Goal: Task Accomplishment & Management: Manage account settings

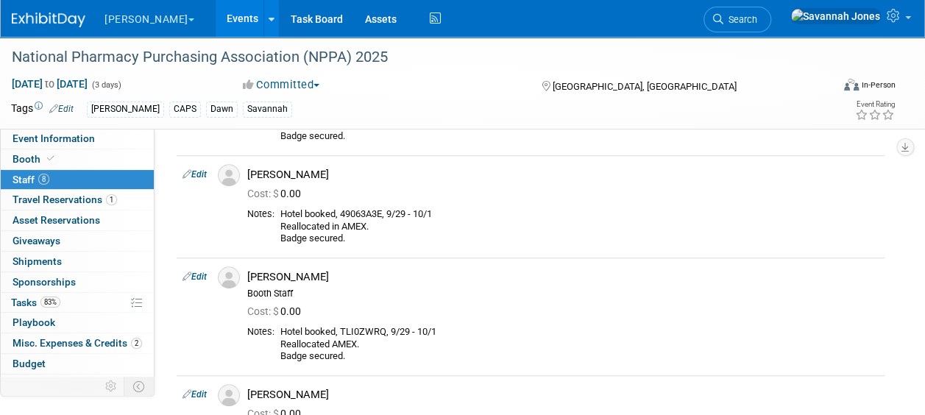
click at [216, 16] on link "Events" at bounding box center [243, 18] width 54 height 37
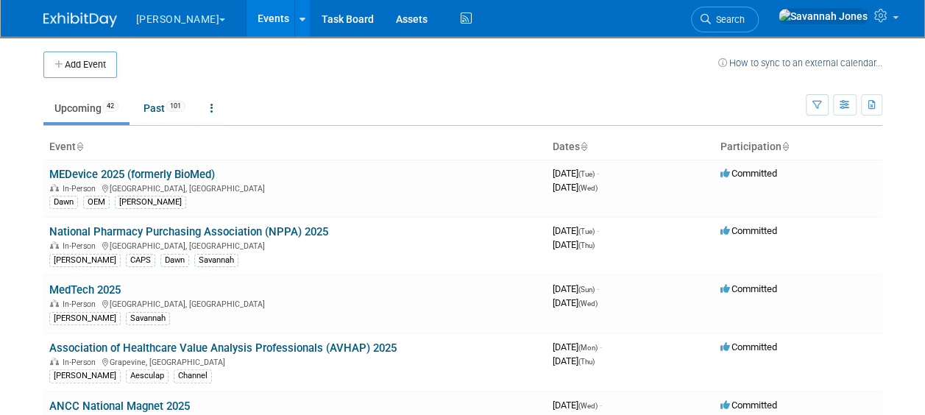
click at [216, 82] on td "Upcoming 42 Past 101 All Events 143 Past and Upcoming Grouped Annually Events g…" at bounding box center [424, 102] width 763 height 48
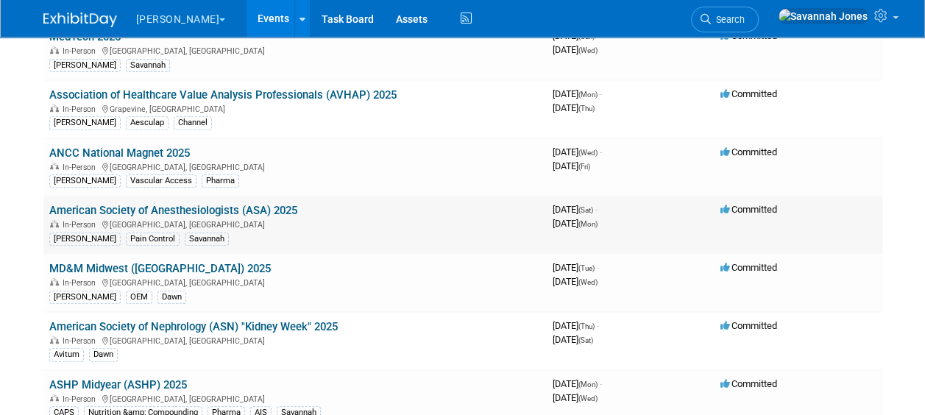
click at [249, 205] on link "American Society of Anesthesiologists (ASA) 2025" at bounding box center [173, 210] width 248 height 13
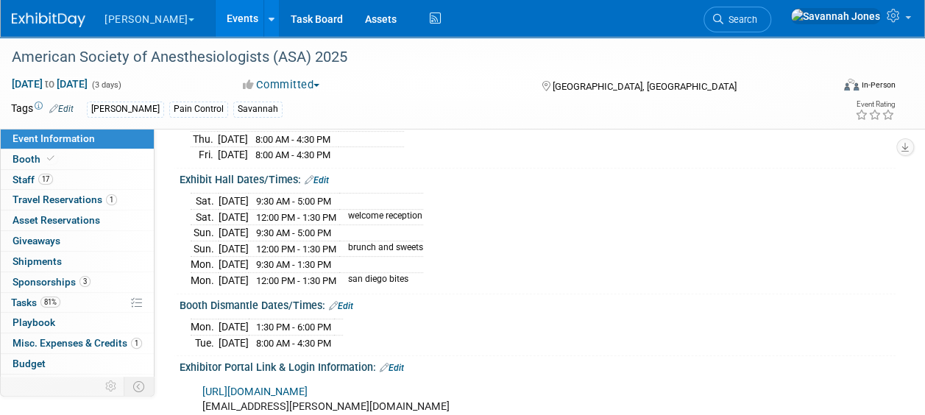
scroll to position [221, 0]
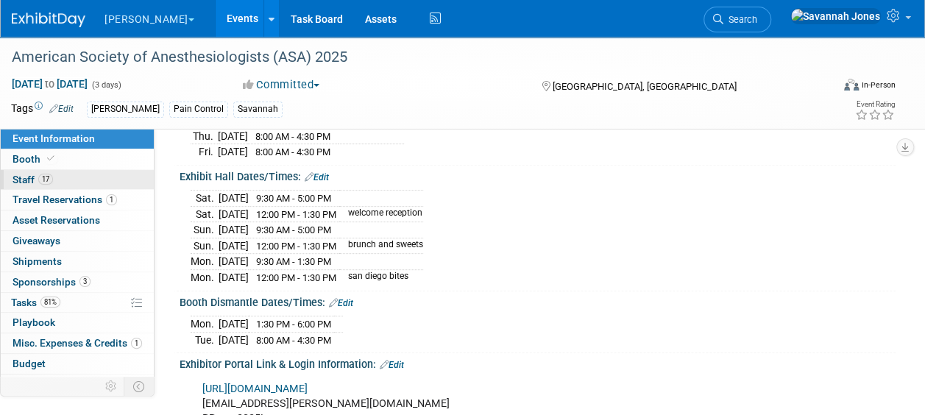
click at [57, 173] on link "17 Staff 17" at bounding box center [77, 180] width 153 height 20
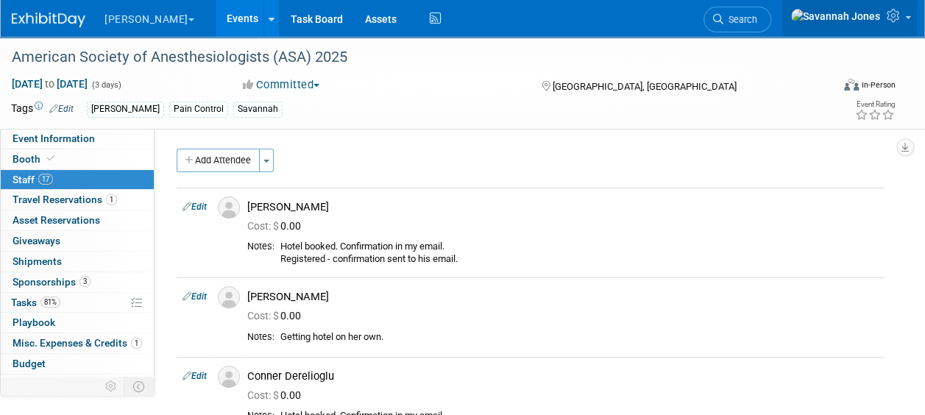
click at [905, 15] on link at bounding box center [850, 18] width 135 height 37
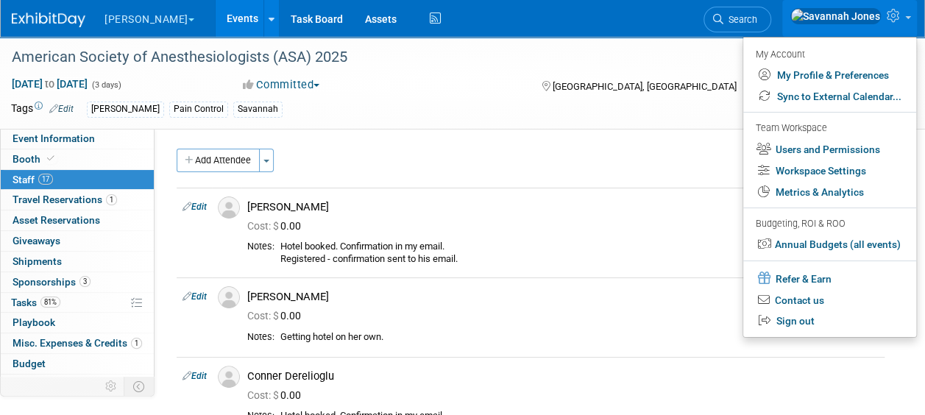
click at [197, 146] on div "Event Website: Edit https://www.asahq.org/annualmeeting Event Venue Name: Henry…" at bounding box center [525, 281] width 741 height 304
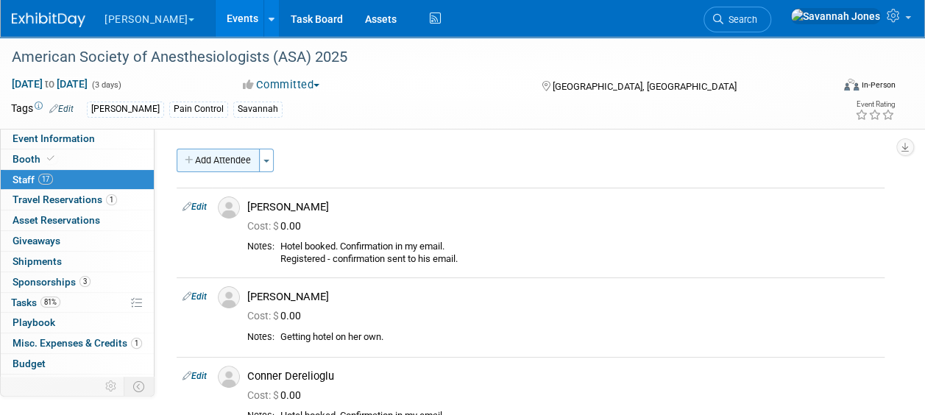
drag, startPoint x: 181, startPoint y: 151, endPoint x: 279, endPoint y: 169, distance: 99.5
click at [182, 151] on button "Add Attendee" at bounding box center [218, 161] width 83 height 24
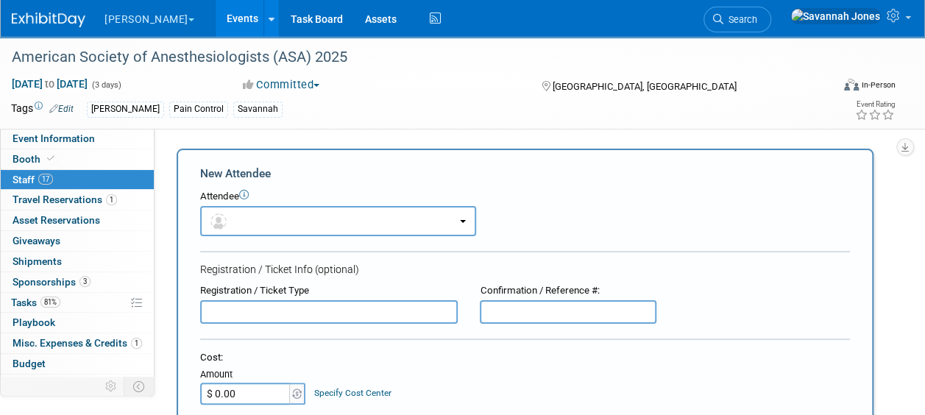
click at [184, 137] on body "B. Braun Explore: My Workspaces 2 Go to Workspace: Aesculap B. Braun Events Add…" at bounding box center [462, 207] width 925 height 415
drag, startPoint x: 283, startPoint y: 213, endPoint x: 288, endPoint y: 241, distance: 27.6
click at [284, 215] on button "button" at bounding box center [338, 221] width 276 height 30
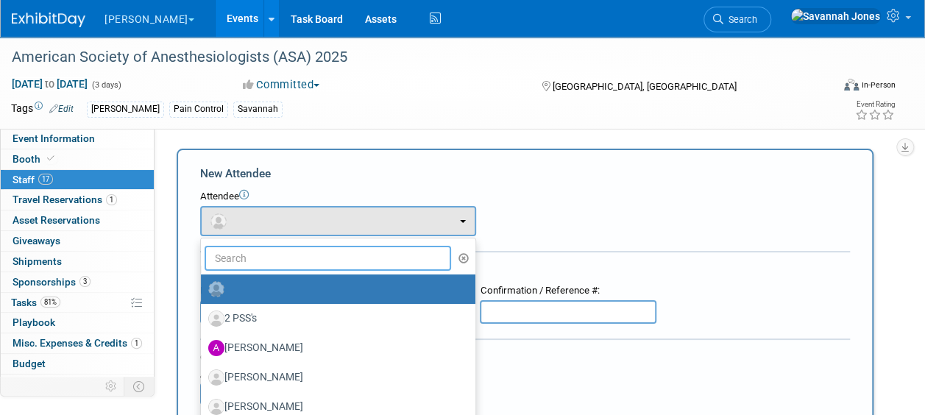
click at [294, 266] on input "text" at bounding box center [328, 258] width 247 height 25
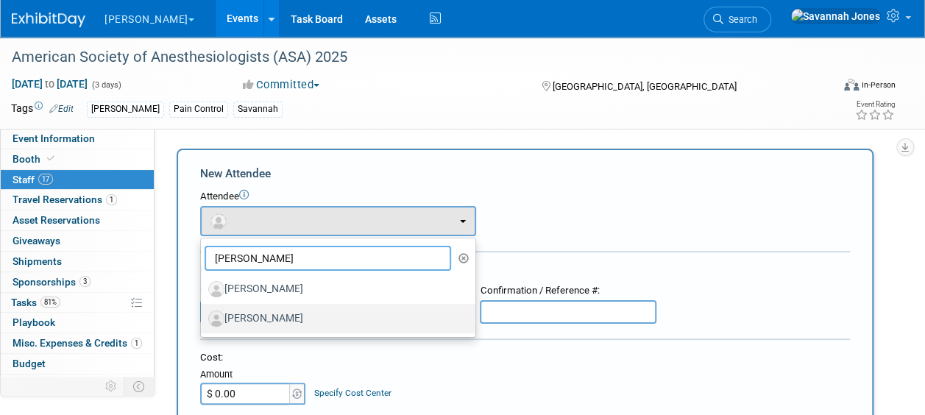
type input "kristin"
click at [298, 321] on label "[PERSON_NAME]" at bounding box center [334, 319] width 253 height 24
click at [203, 321] on input "[PERSON_NAME]" at bounding box center [199, 317] width 10 height 10
select select "02d95306-bffc-4f23-bcba-c2907da9a601"
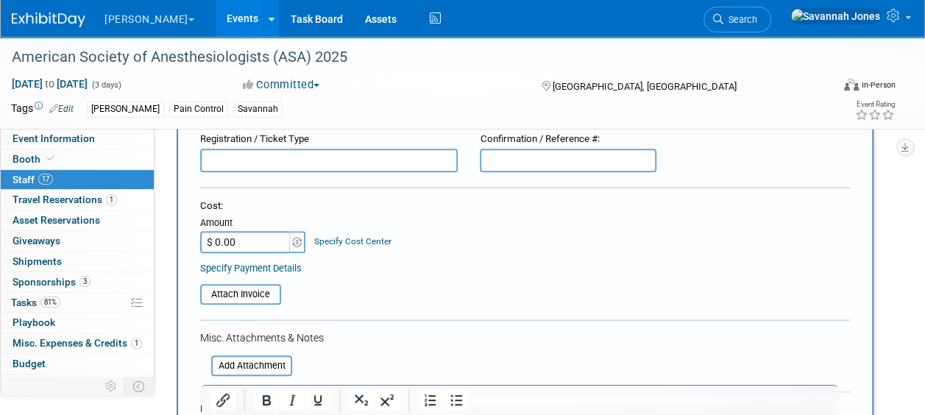
scroll to position [294, 0]
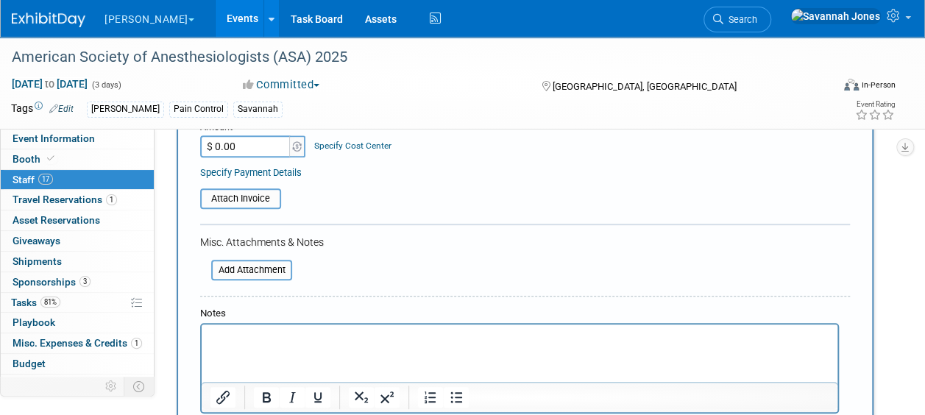
click at [271, 345] on html at bounding box center [520, 335] width 636 height 21
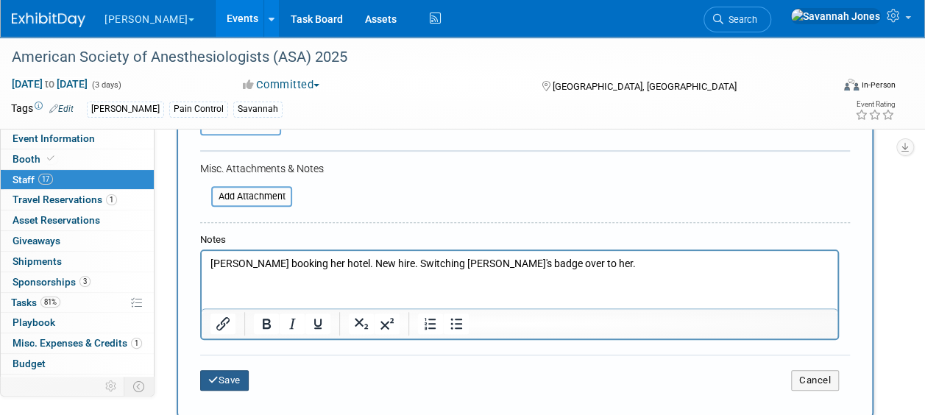
click at [226, 370] on button "Save" at bounding box center [224, 380] width 49 height 21
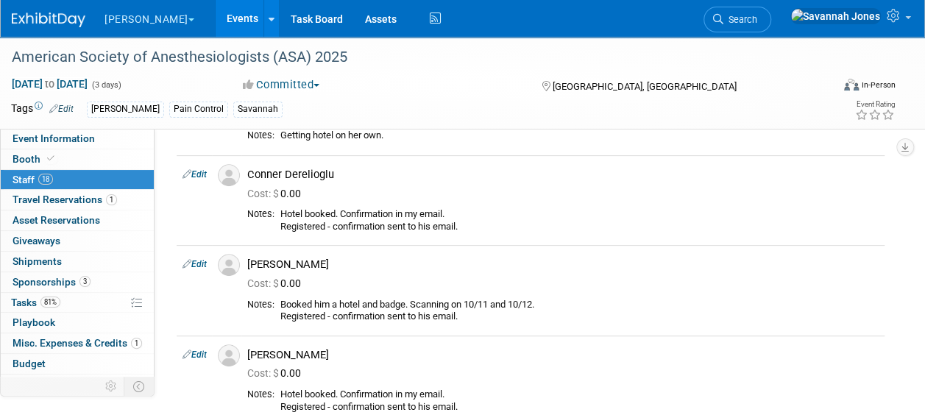
scroll to position [0, 0]
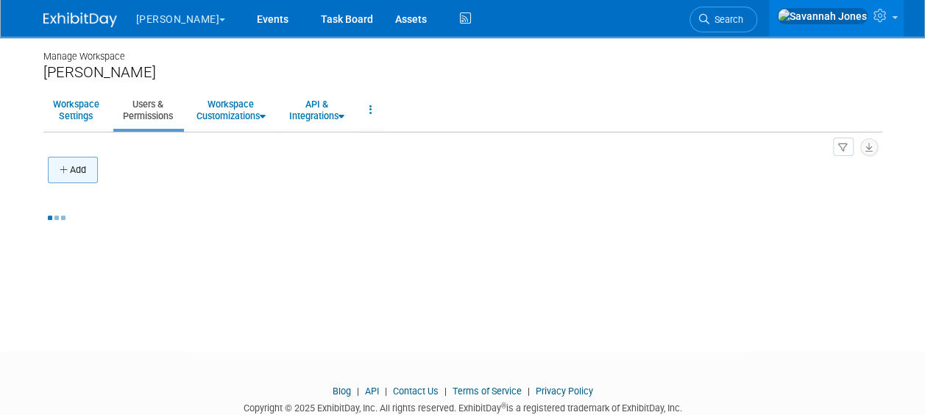
click at [82, 174] on button "Add" at bounding box center [73, 170] width 50 height 27
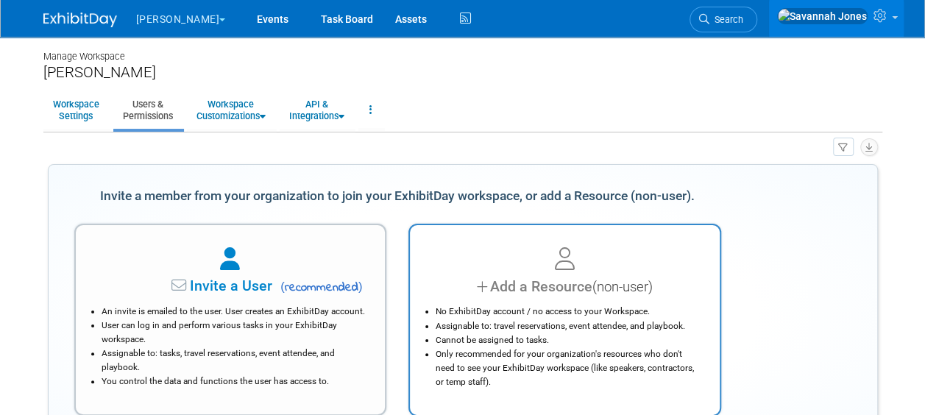
click at [504, 294] on div "Add a Resource (non-user)" at bounding box center [564, 286] width 273 height 21
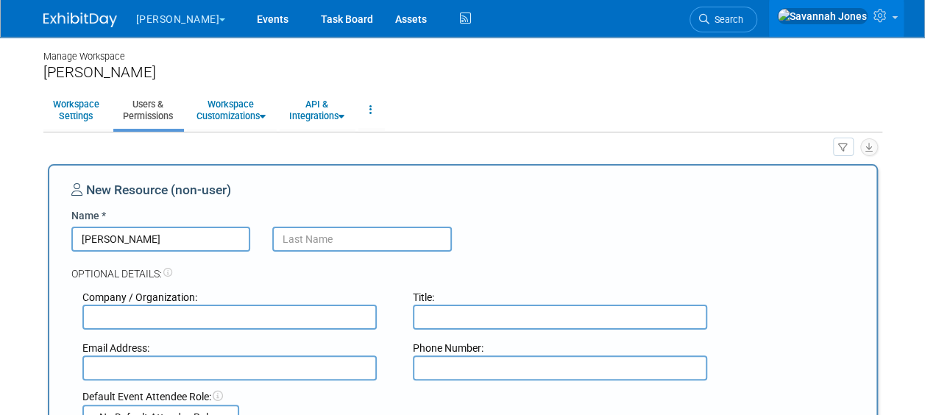
type input "Kristin"
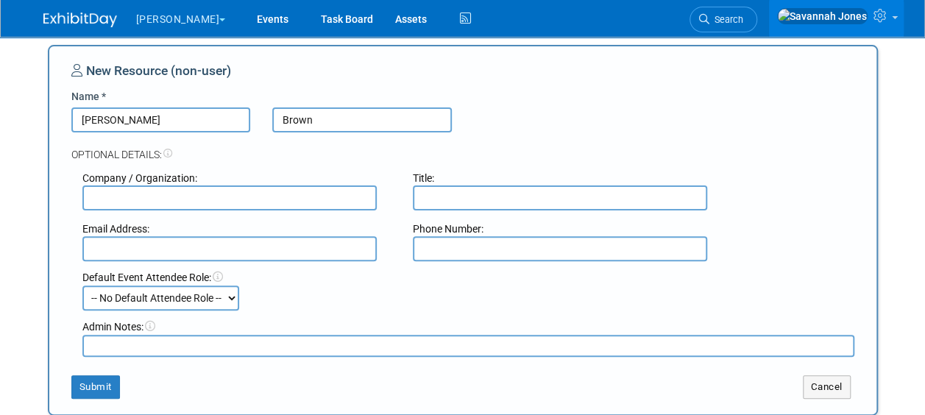
scroll to position [221, 0]
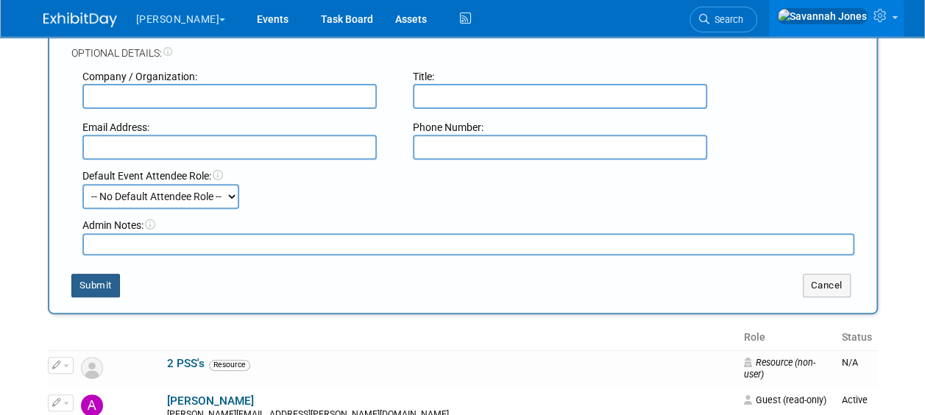
type input "Brown"
click at [98, 292] on button "Submit" at bounding box center [95, 286] width 49 height 24
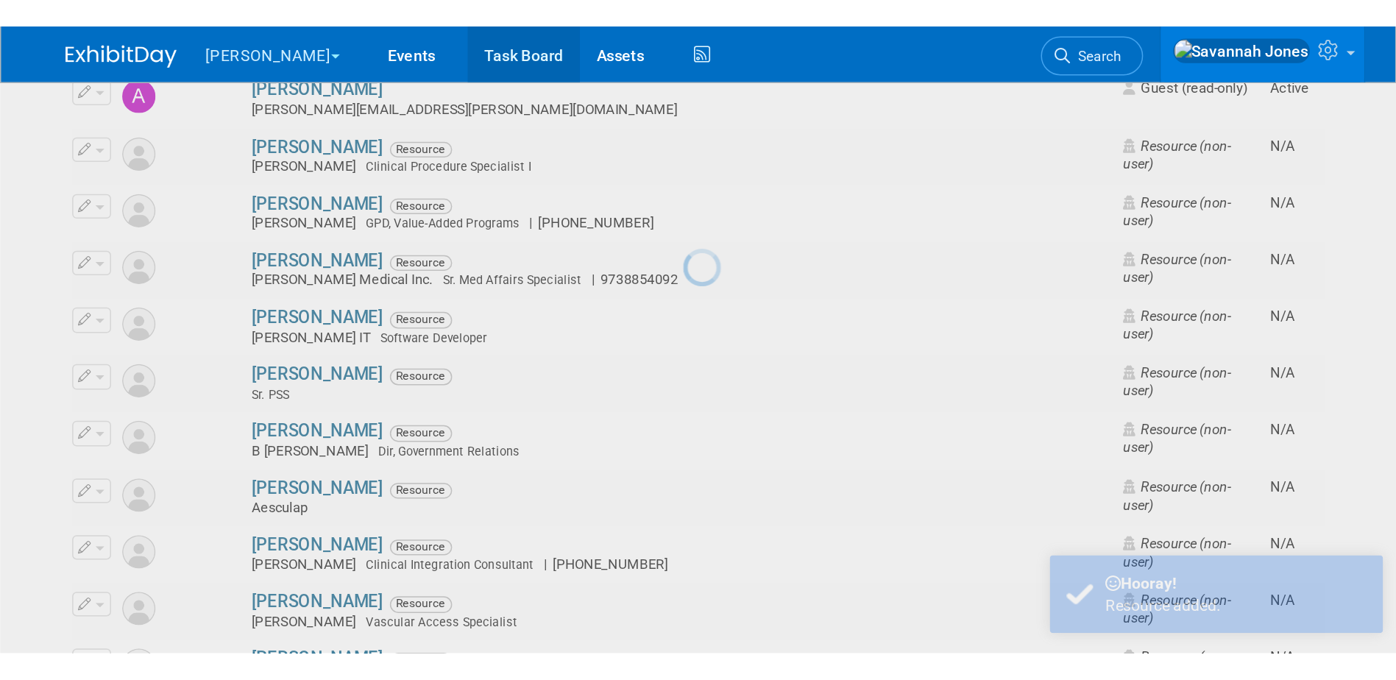
scroll to position [0, 0]
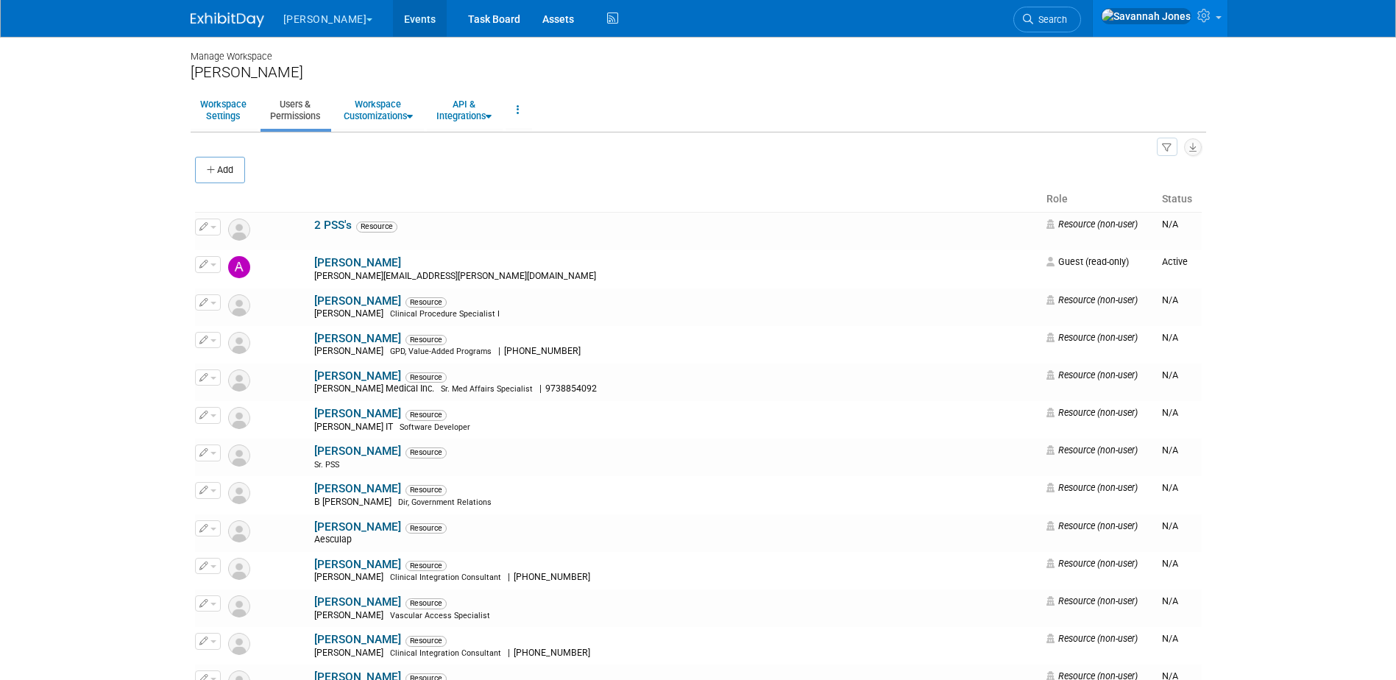
click at [393, 28] on link "Events" at bounding box center [420, 18] width 54 height 37
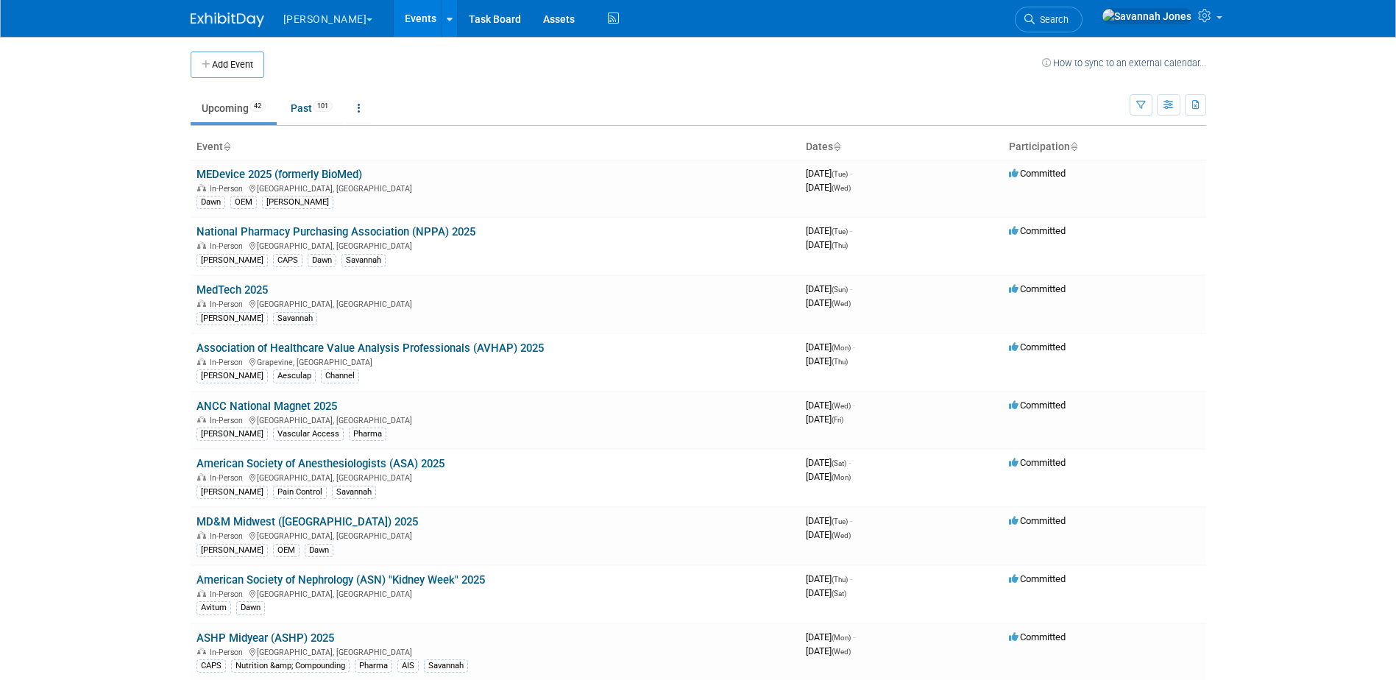
click at [154, 210] on body "B. Braun Explore: My Workspaces 2 Go to Workspace: Aesculap B. Braun Events Add…" at bounding box center [698, 340] width 1396 height 680
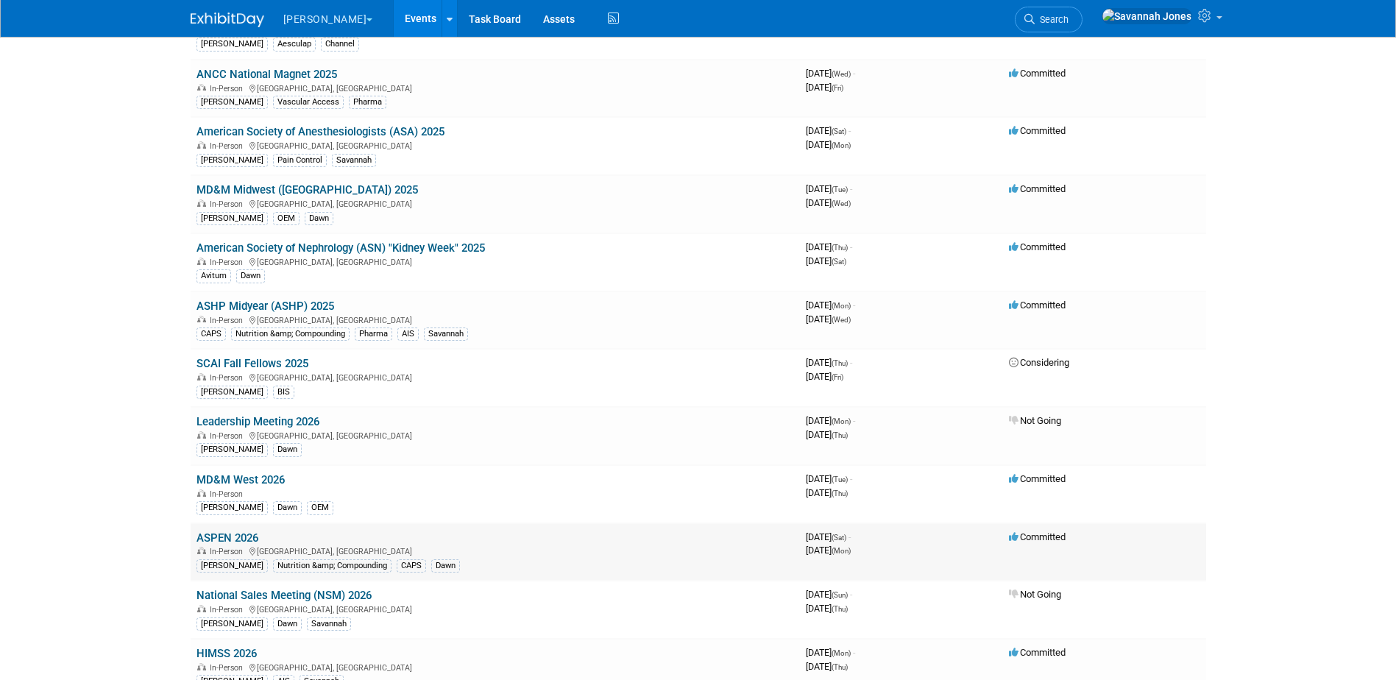
scroll to position [368, 0]
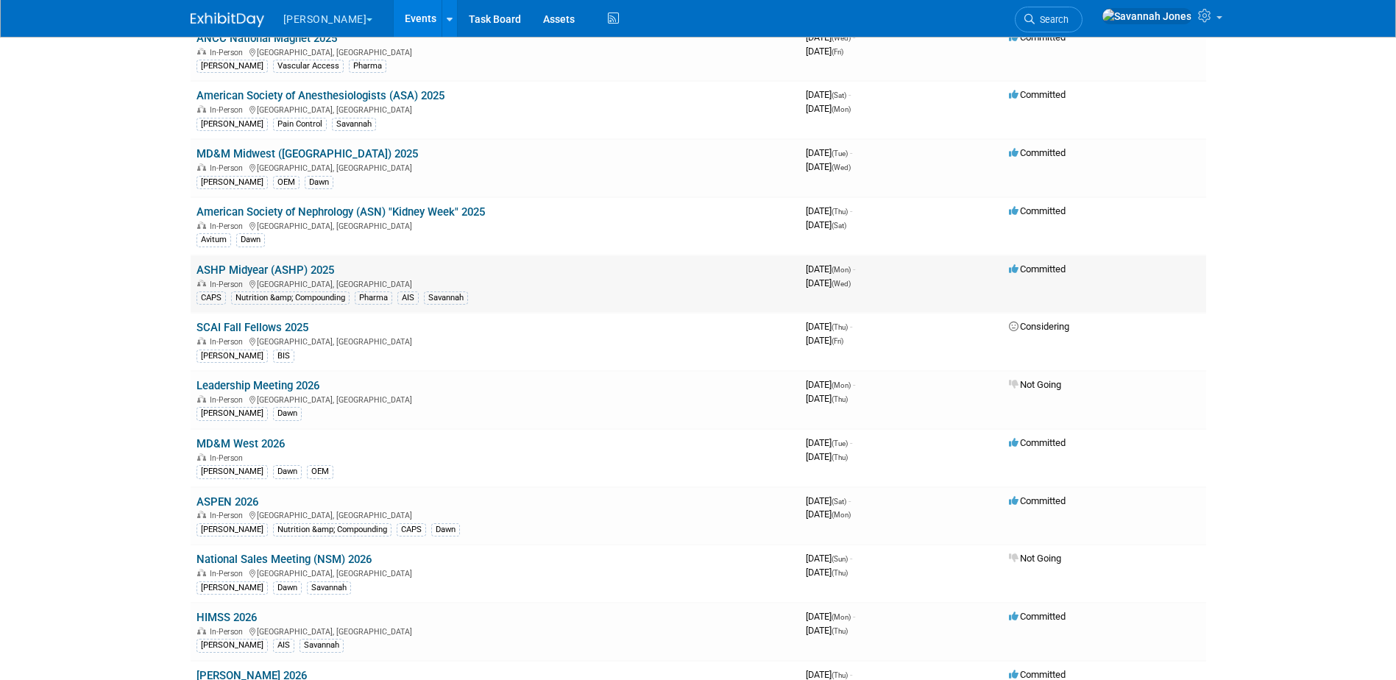
click at [248, 273] on link "ASHP Midyear (ASHP) 2025" at bounding box center [266, 270] width 138 height 13
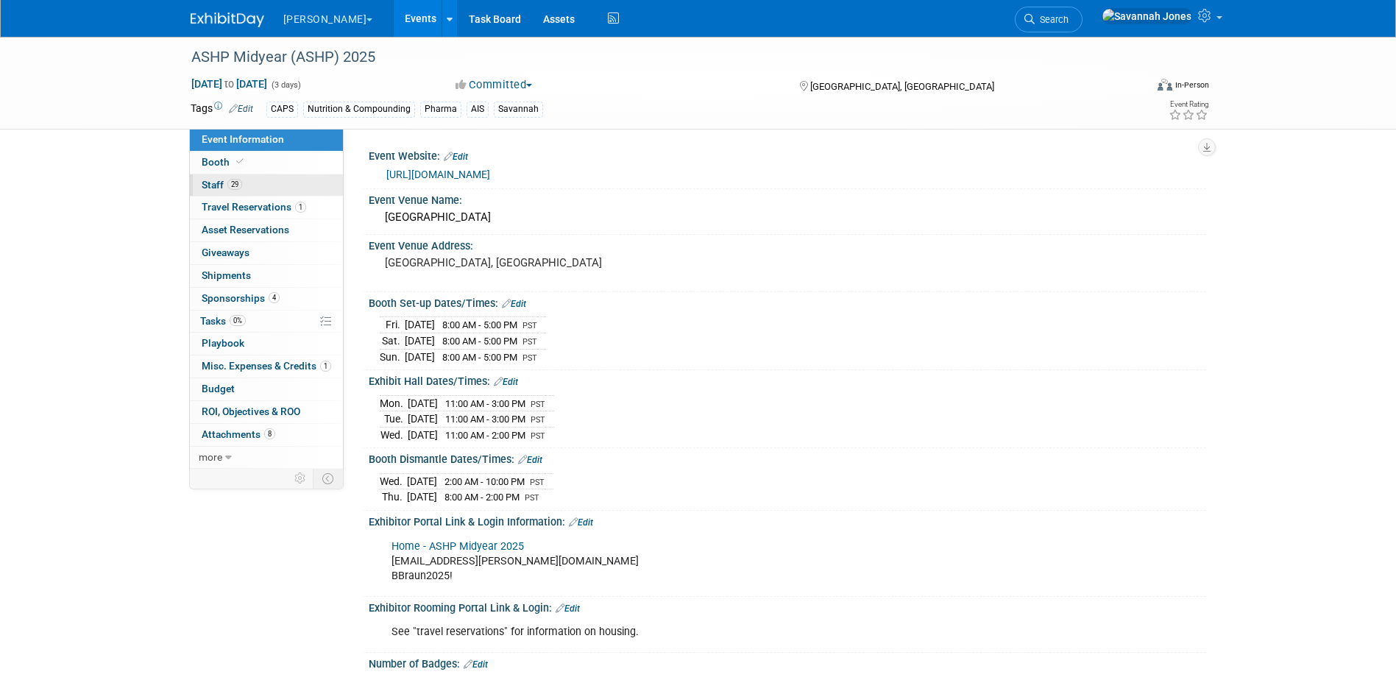
click at [278, 183] on link "29 Staff 29" at bounding box center [266, 185] width 153 height 22
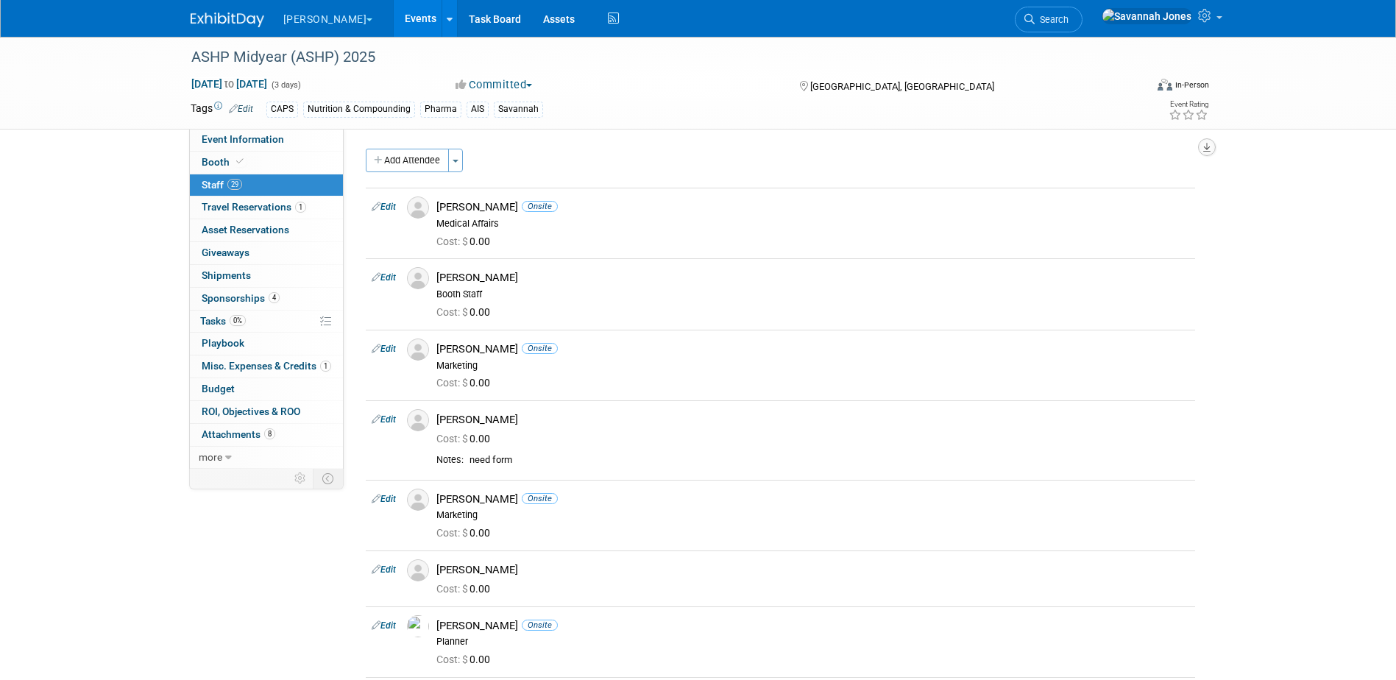
click at [1215, 147] on button "button" at bounding box center [1207, 147] width 18 height 18
click at [1154, 215] on link "Export tab to Spreadsheet (.csv)" at bounding box center [1119, 212] width 172 height 21
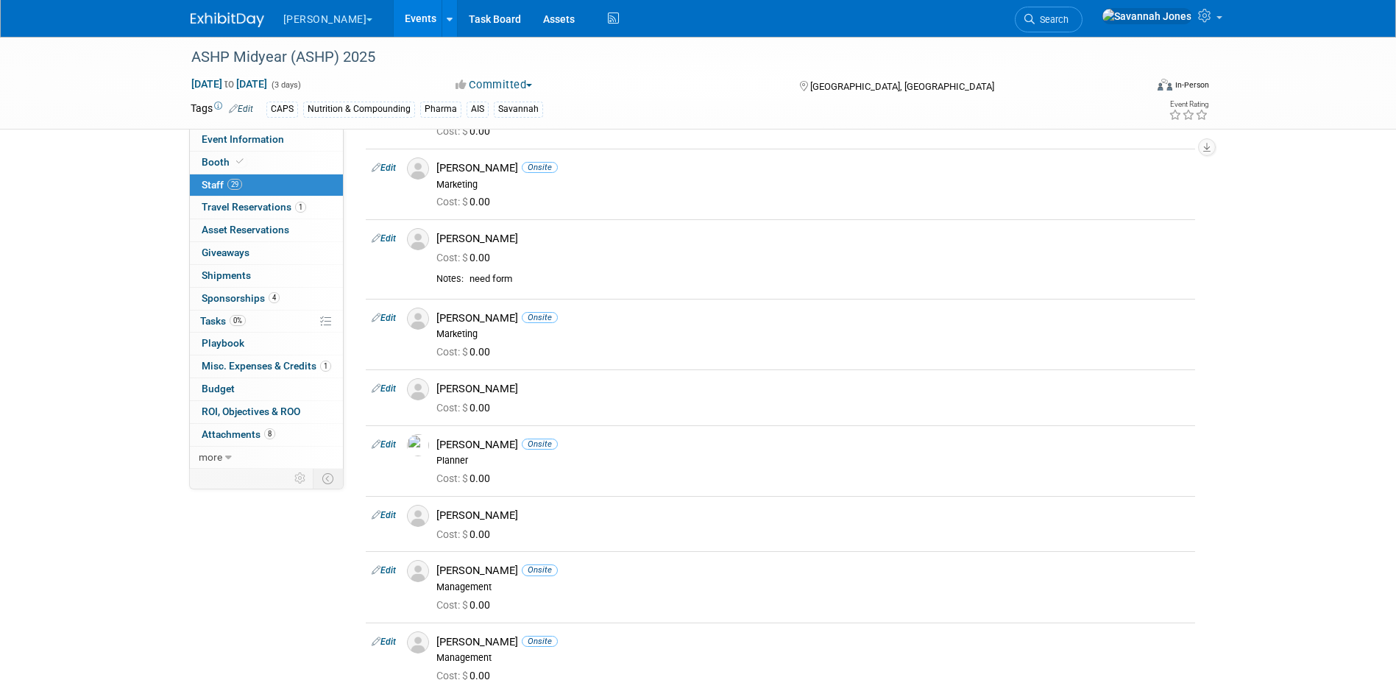
scroll to position [147, 0]
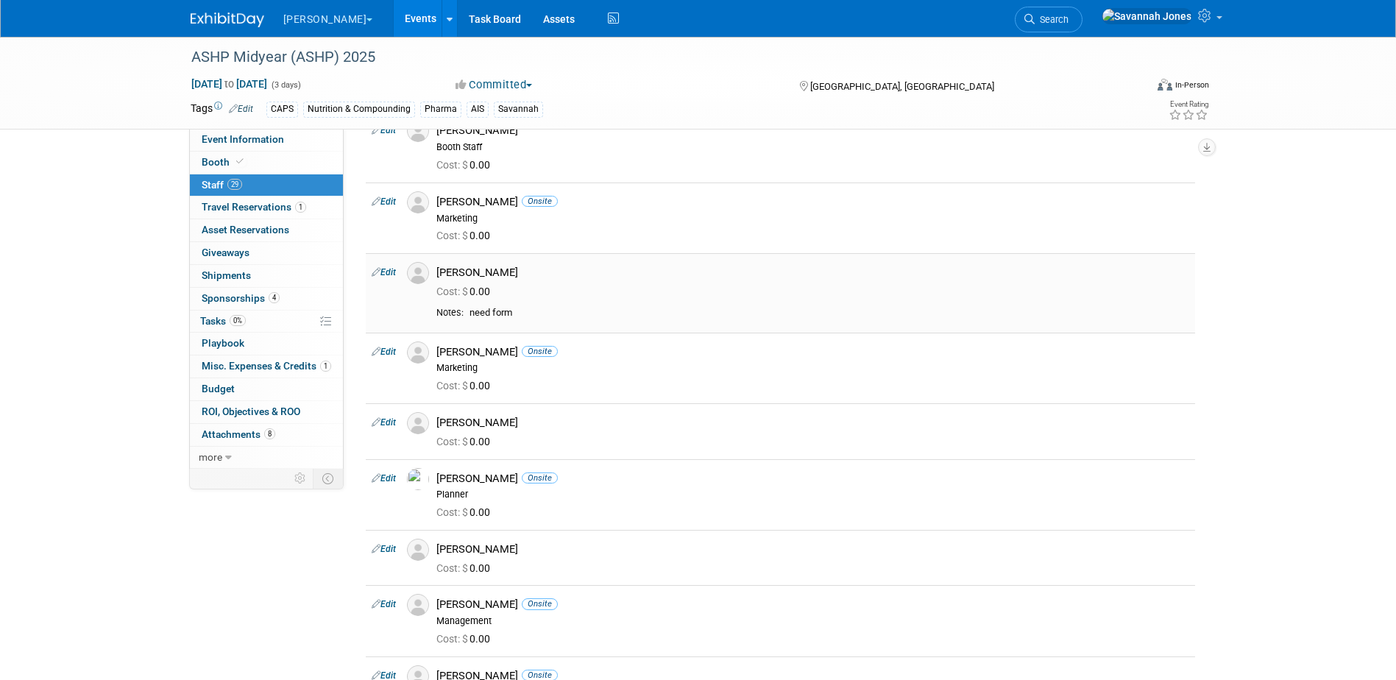
click at [374, 278] on icon at bounding box center [376, 271] width 9 height 15
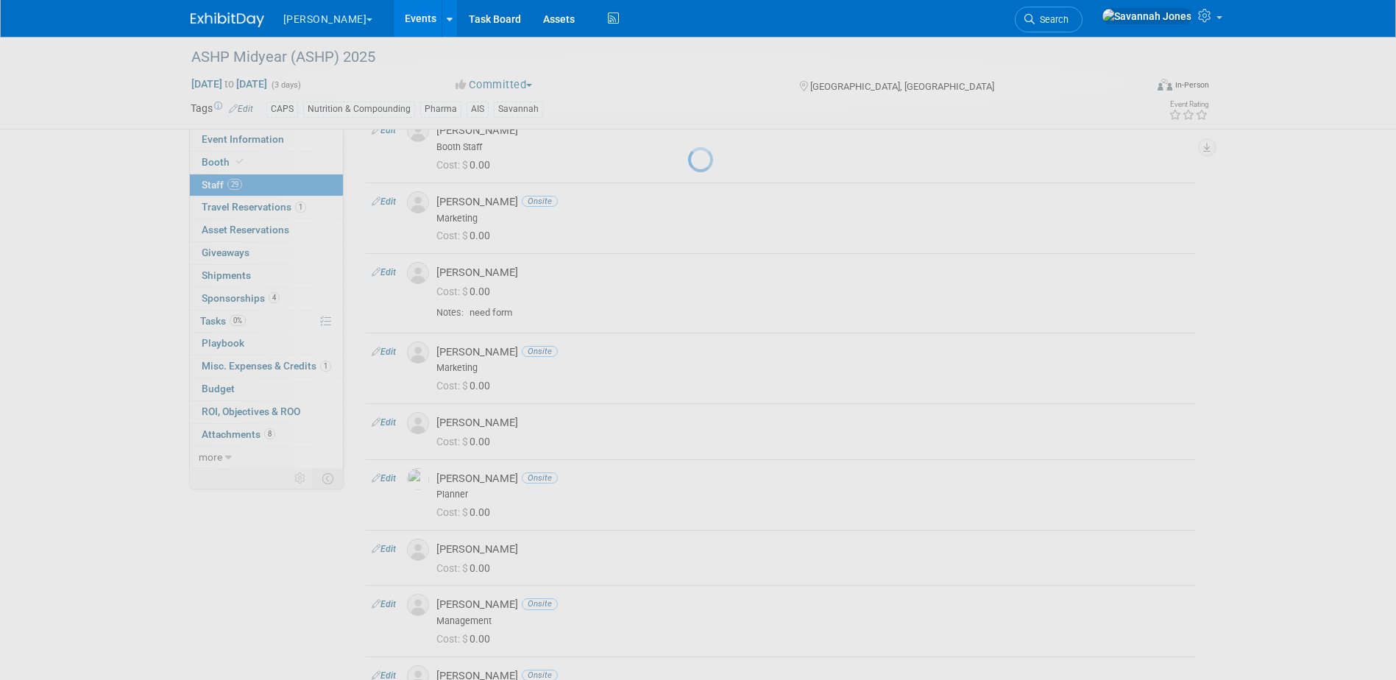
select select "d76981b9-e944-4126-9c9e-5c492e129711"
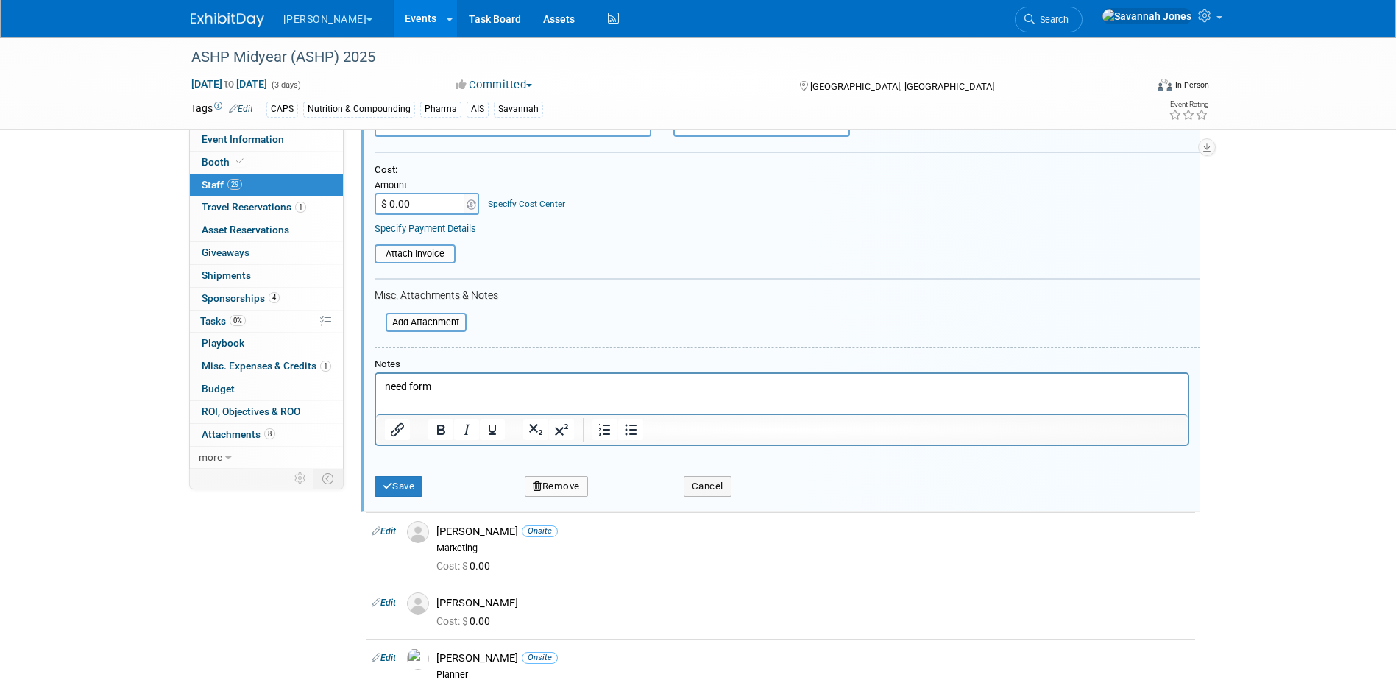
scroll to position [454, 0]
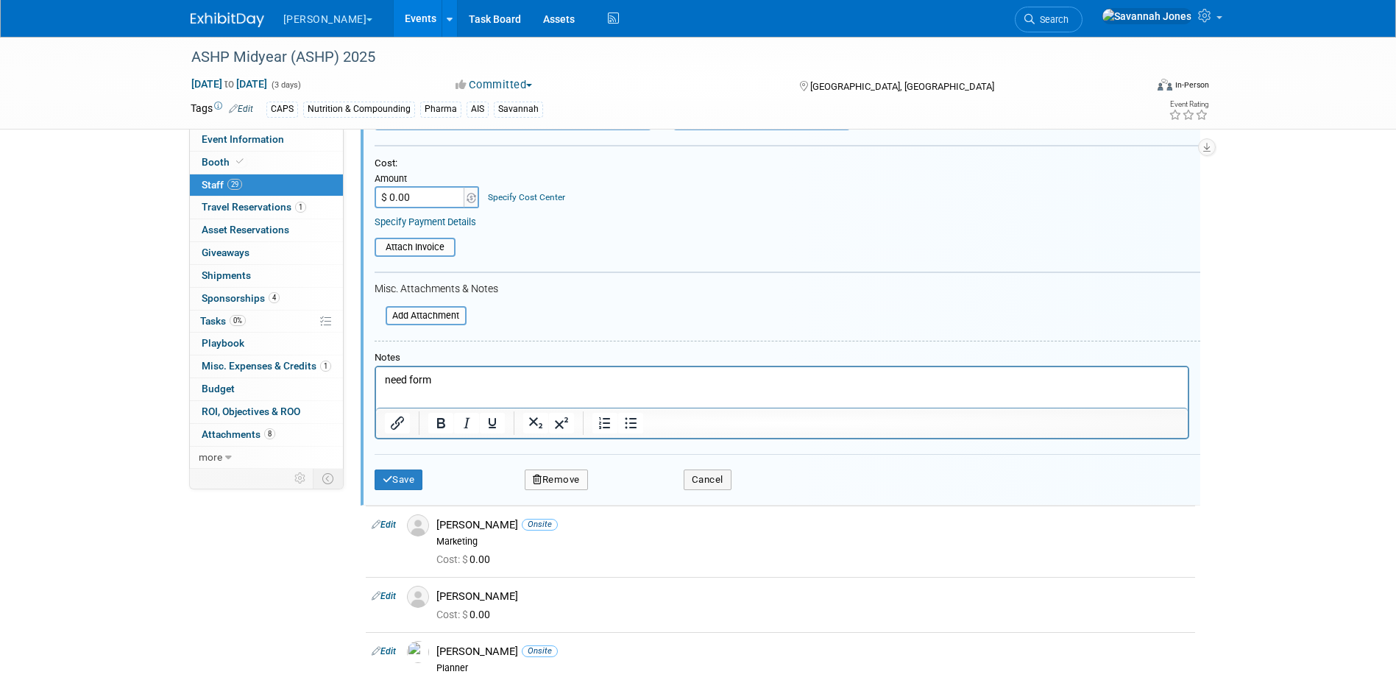
click at [571, 477] on button "Remove" at bounding box center [556, 480] width 63 height 21
click at [646, 490] on link "Yes" at bounding box center [636, 493] width 43 height 24
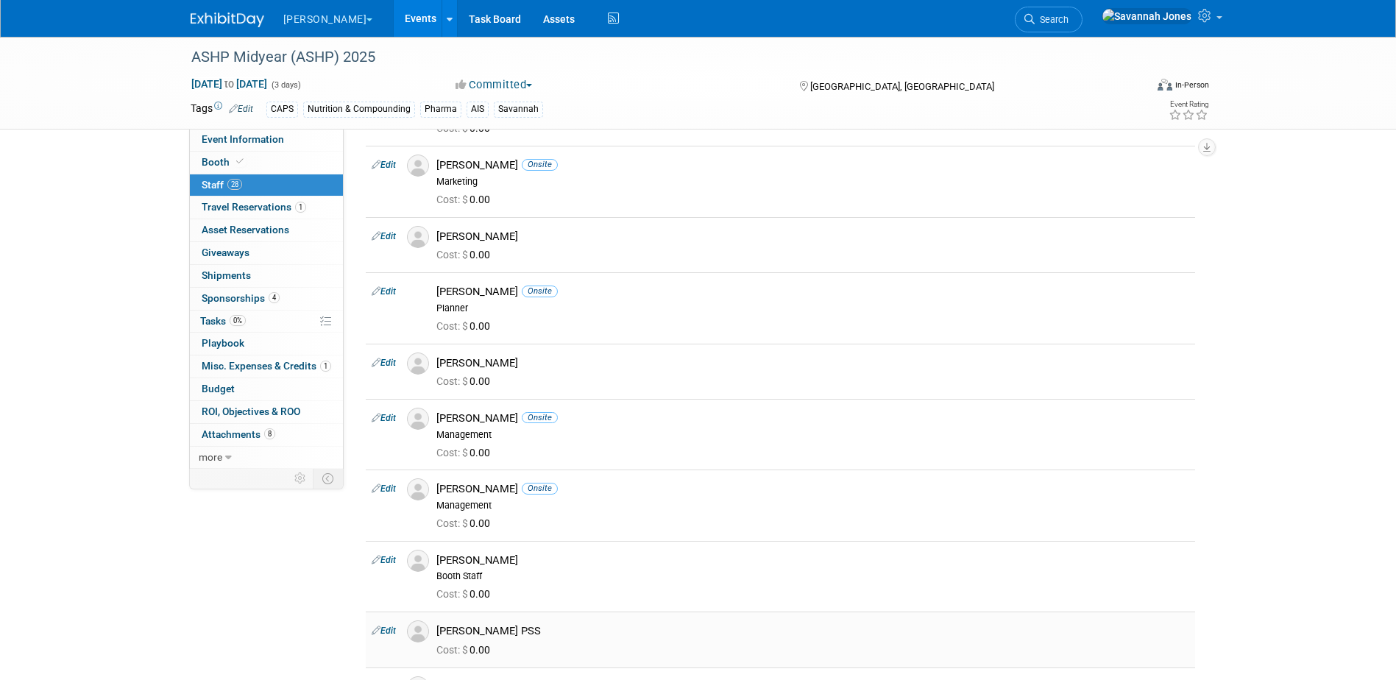
scroll to position [0, 0]
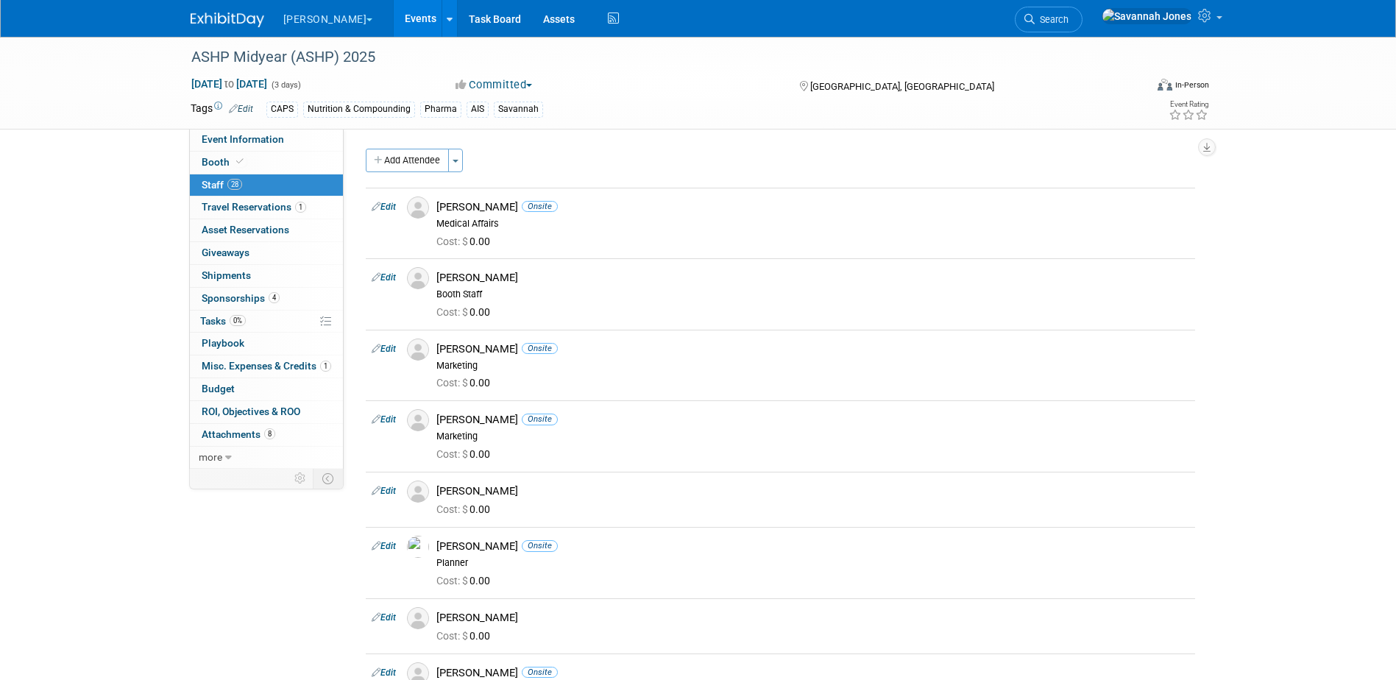
click at [394, 24] on link "Events" at bounding box center [421, 18] width 54 height 37
